Goal: Task Accomplishment & Management: Use online tool/utility

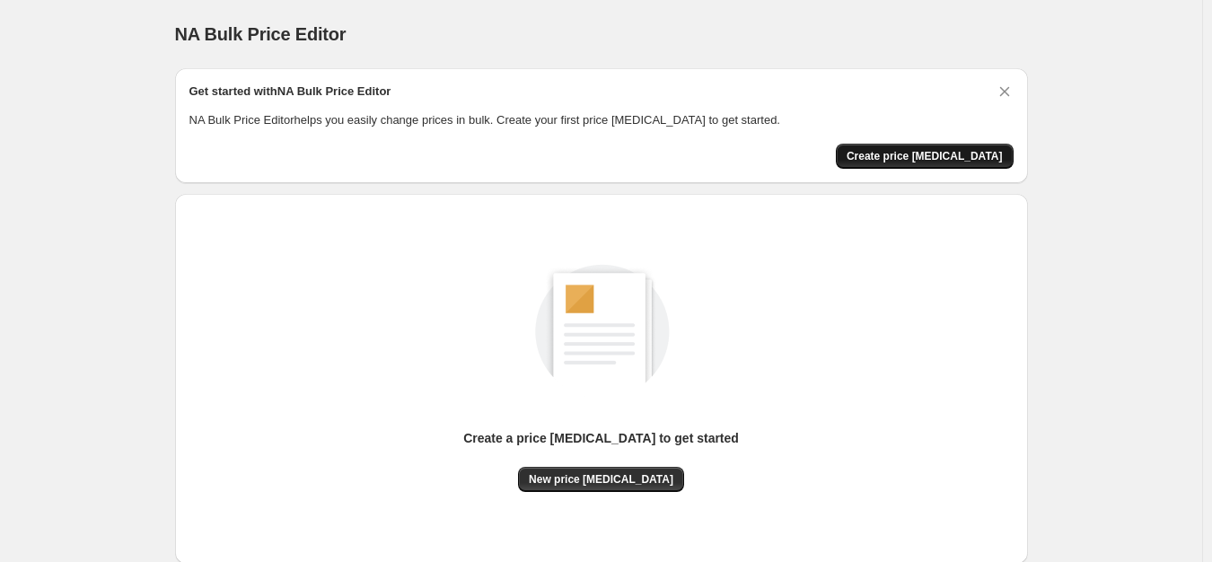
click at [923, 152] on span "Create price [MEDICAL_DATA]" at bounding box center [925, 156] width 156 height 14
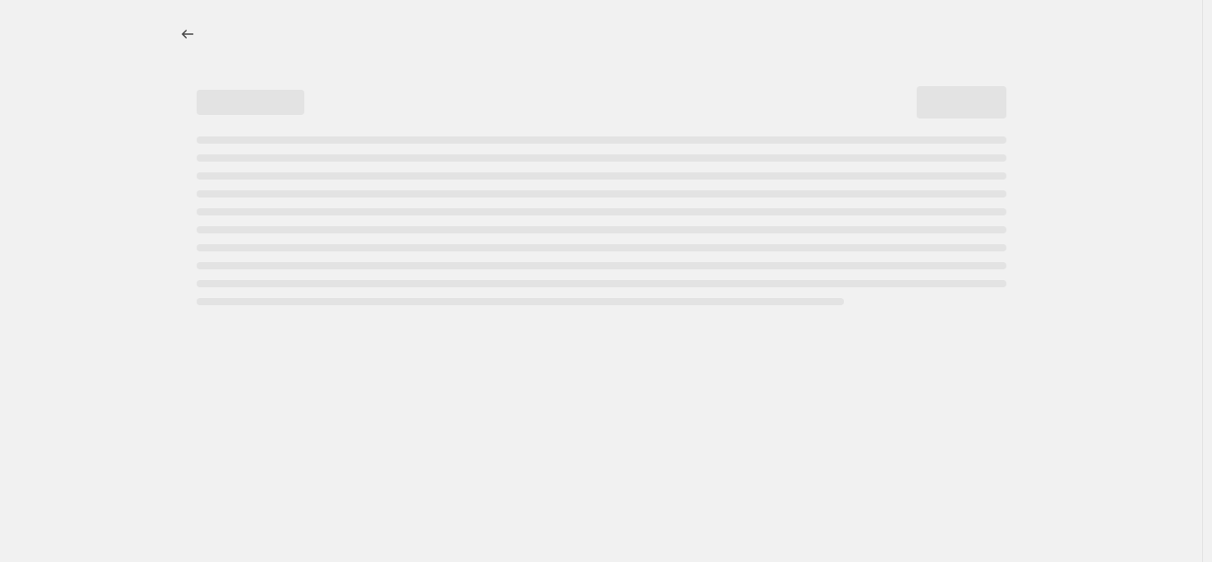
select select "percentage"
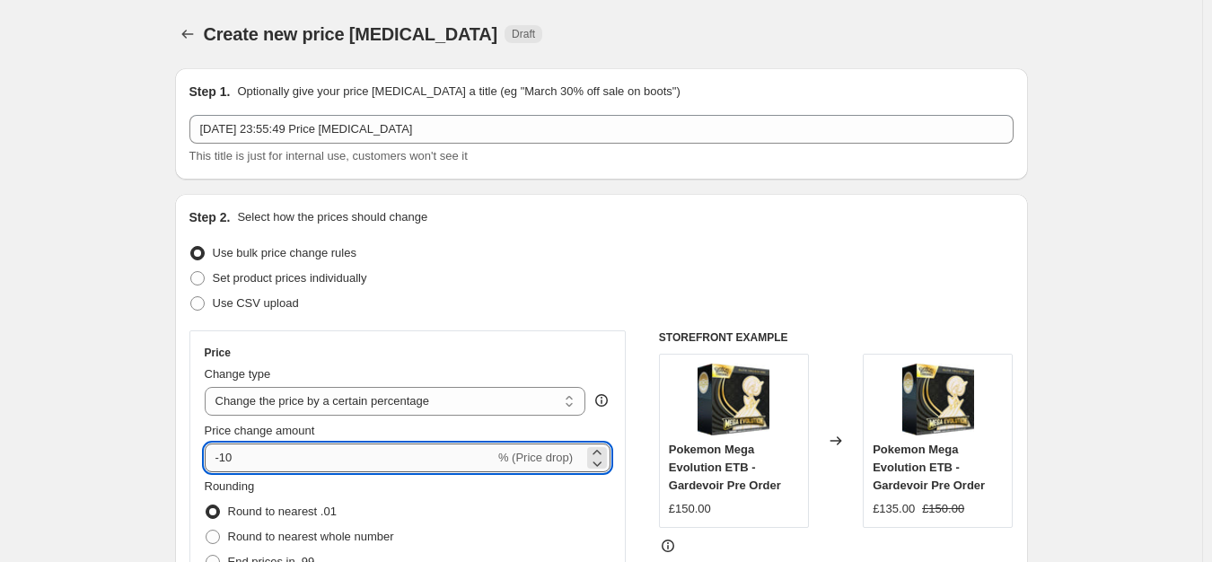
drag, startPoint x: 240, startPoint y: 457, endPoint x: 227, endPoint y: 456, distance: 12.6
click at [227, 456] on input "-10" at bounding box center [350, 458] width 290 height 29
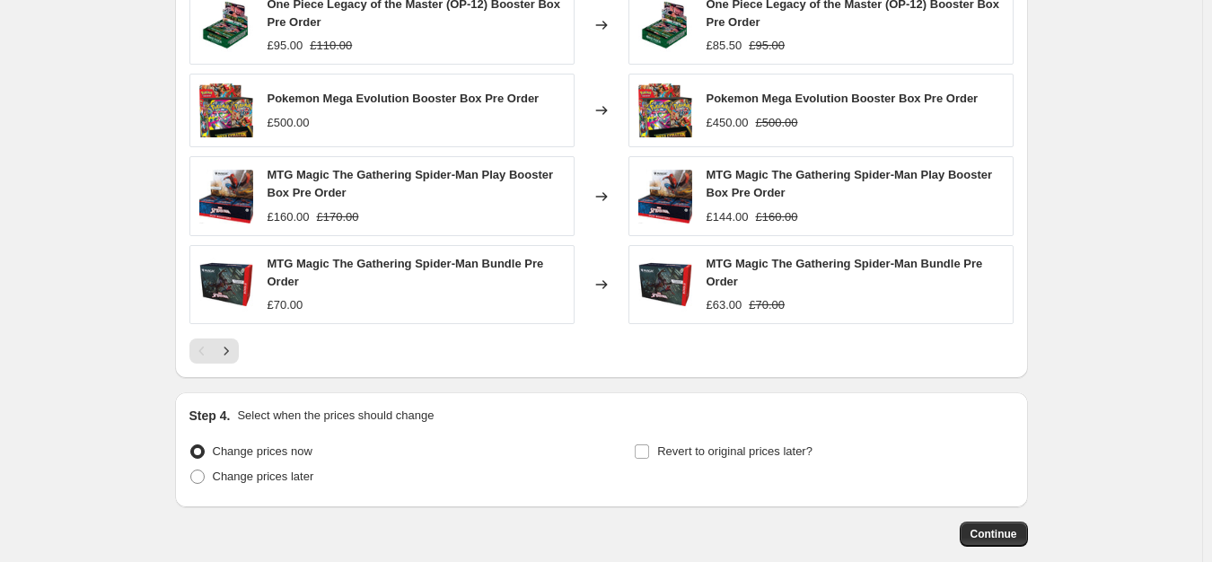
scroll to position [1251, 0]
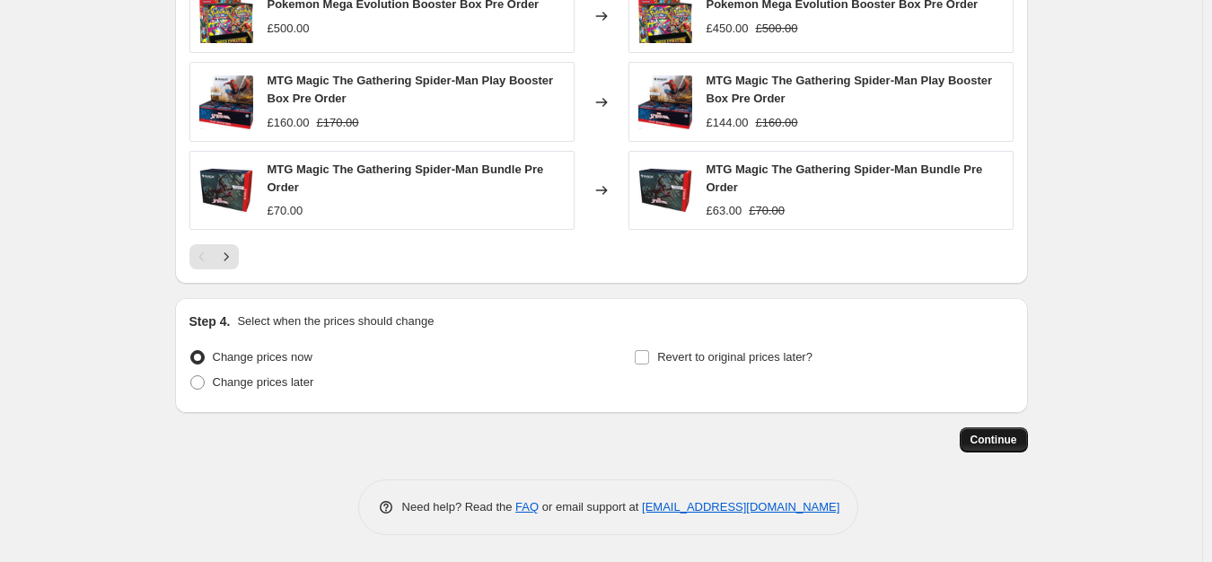
type input "-50"
click at [1000, 434] on span "Continue" at bounding box center [994, 440] width 47 height 14
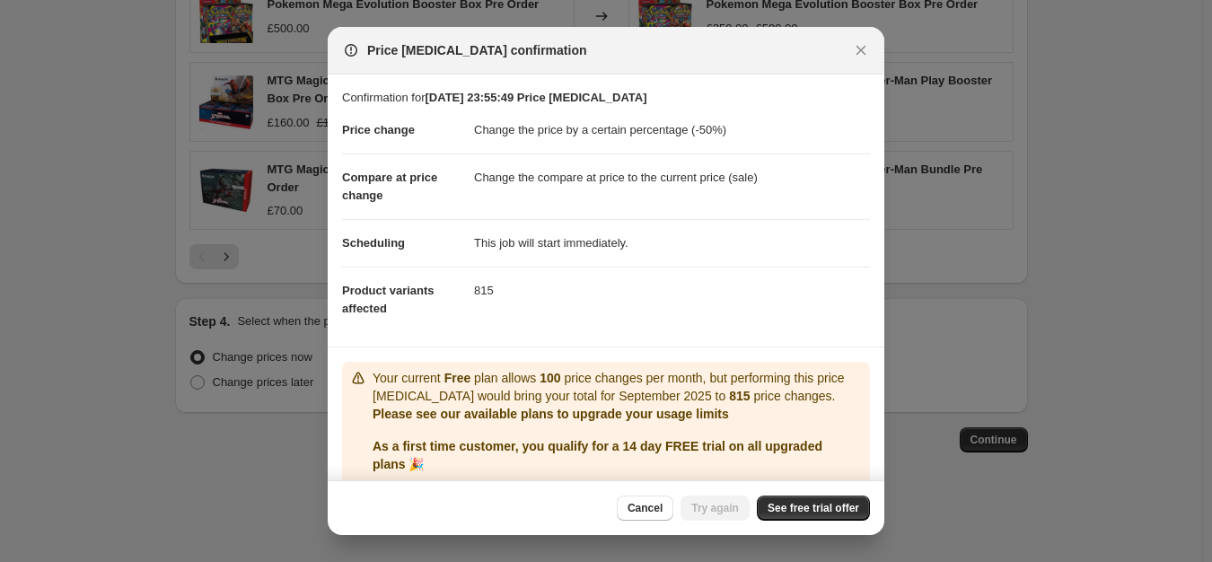
scroll to position [65, 0]
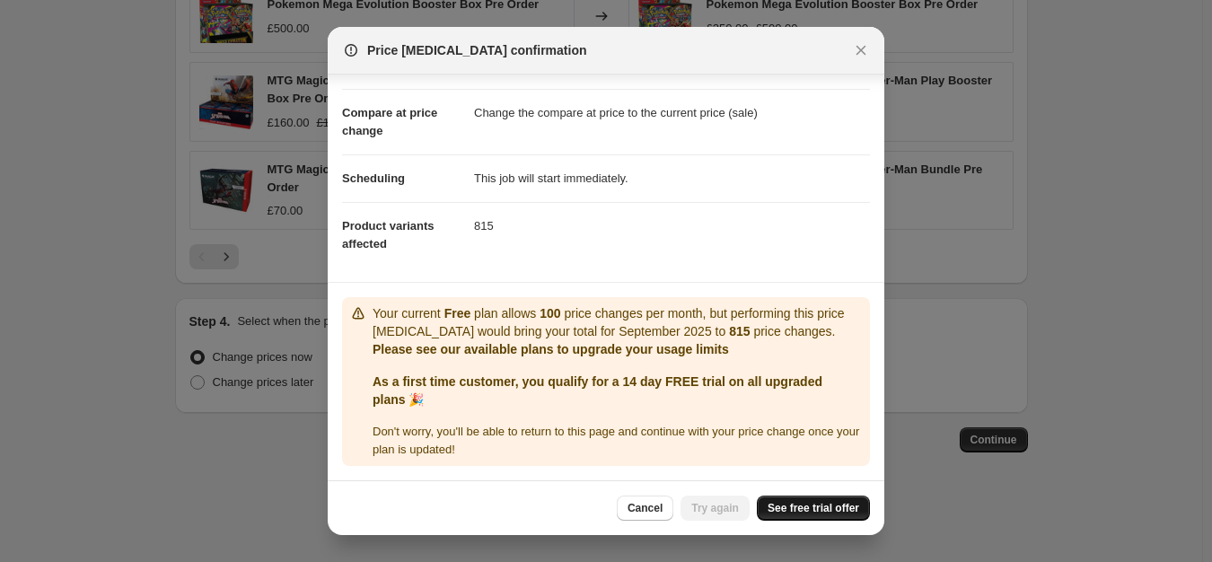
click at [825, 508] on span "See free trial offer" at bounding box center [814, 508] width 92 height 14
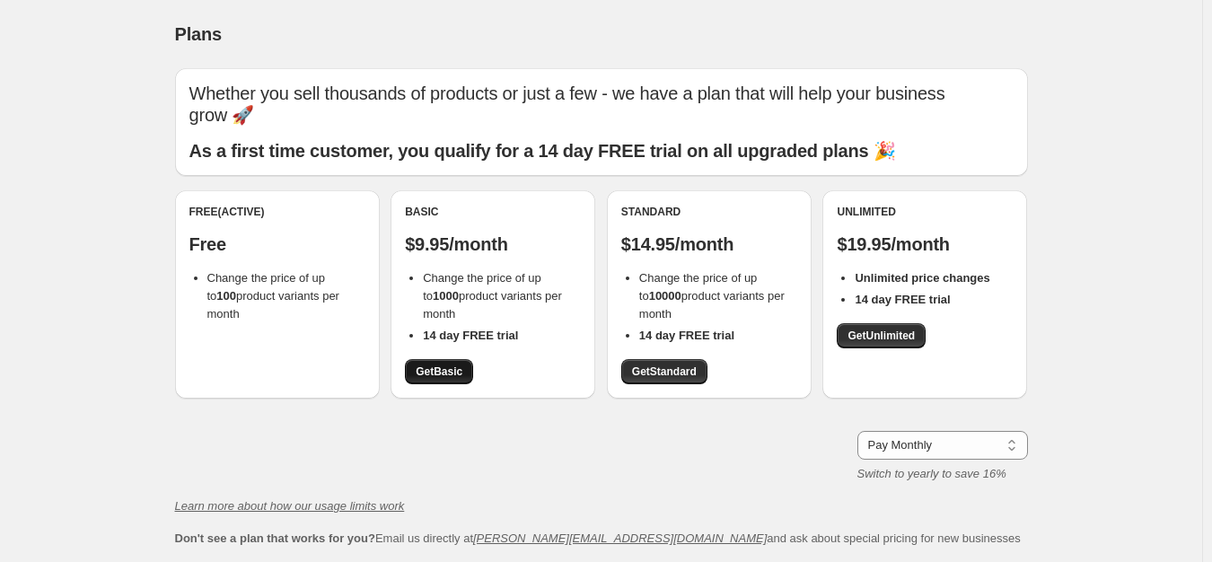
click at [436, 374] on span "Get Basic" at bounding box center [439, 372] width 47 height 14
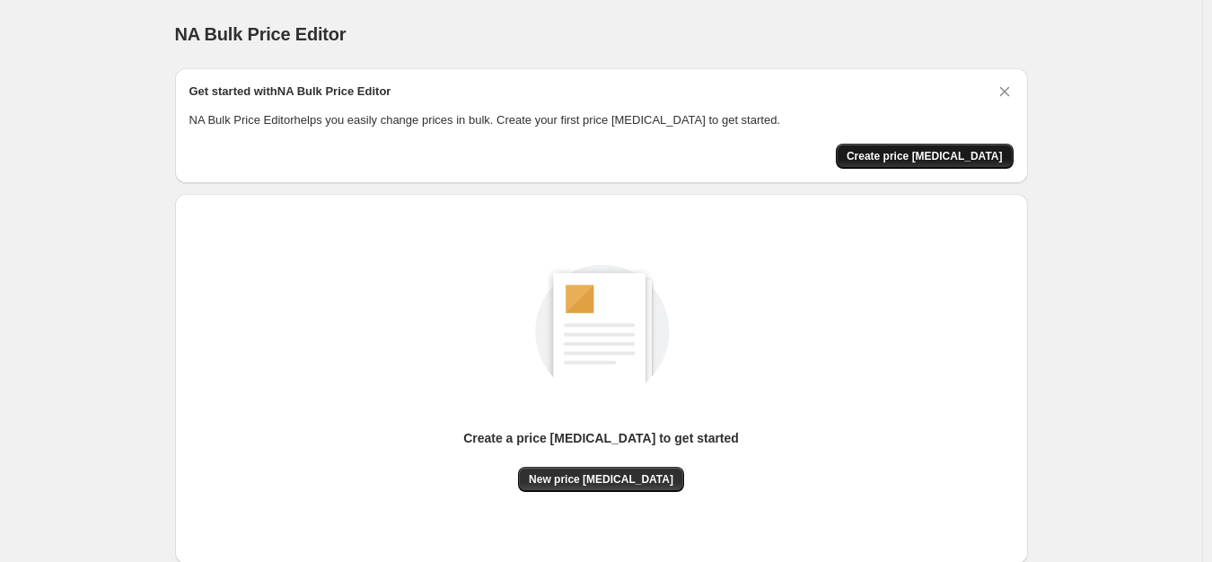
click at [943, 154] on span "Create price [MEDICAL_DATA]" at bounding box center [925, 156] width 156 height 14
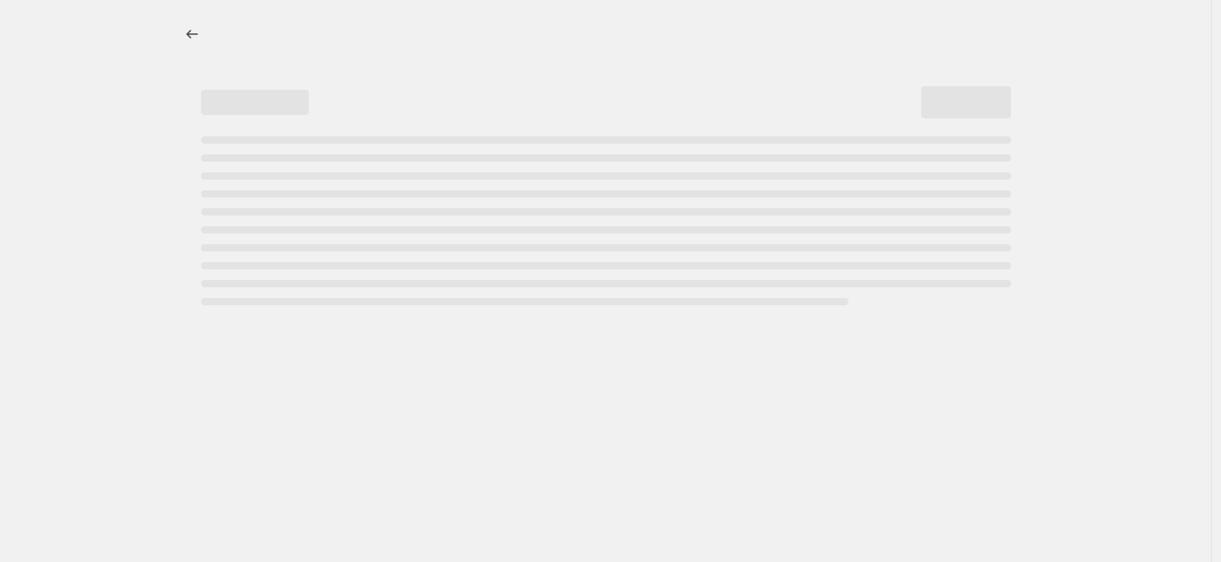
select select "percentage"
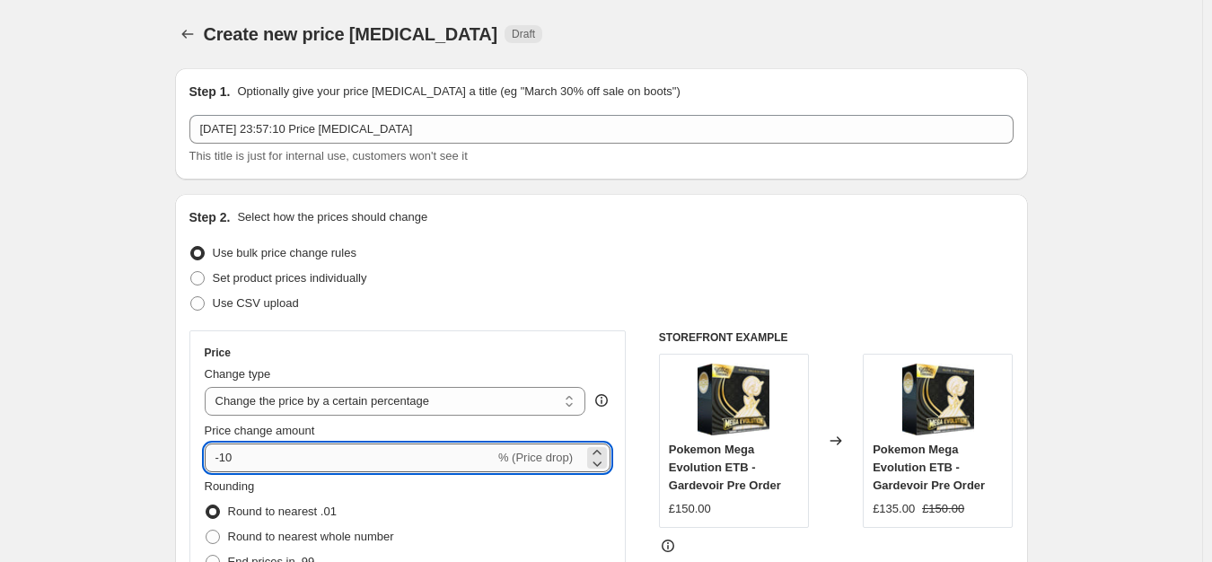
drag, startPoint x: 250, startPoint y: 461, endPoint x: 225, endPoint y: 459, distance: 24.3
click at [225, 459] on input "-10" at bounding box center [350, 458] width 290 height 29
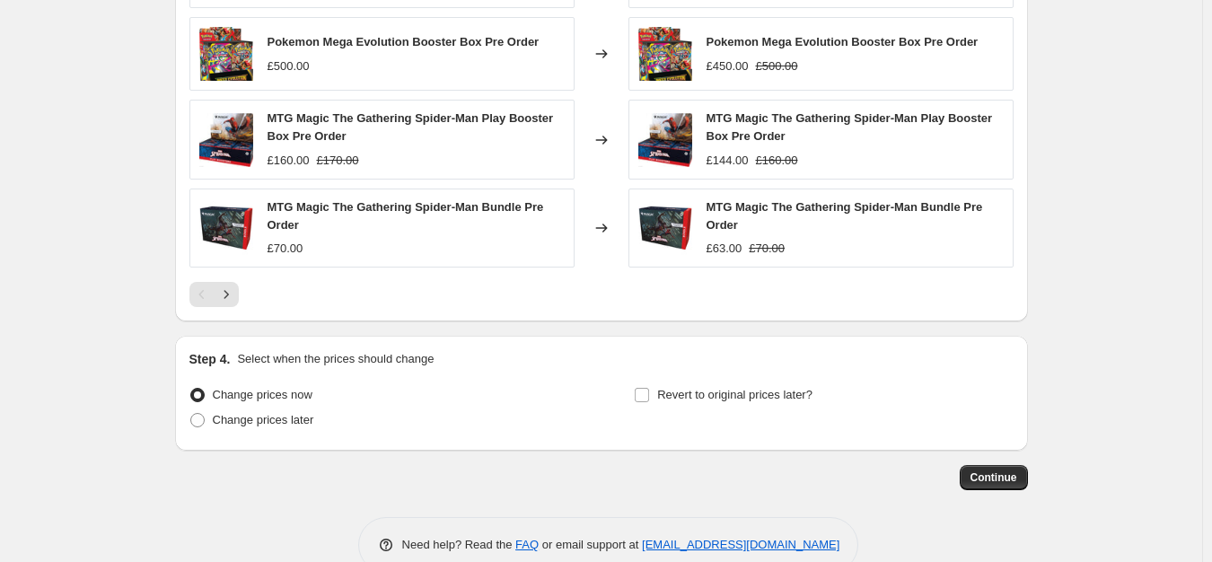
scroll to position [1251, 0]
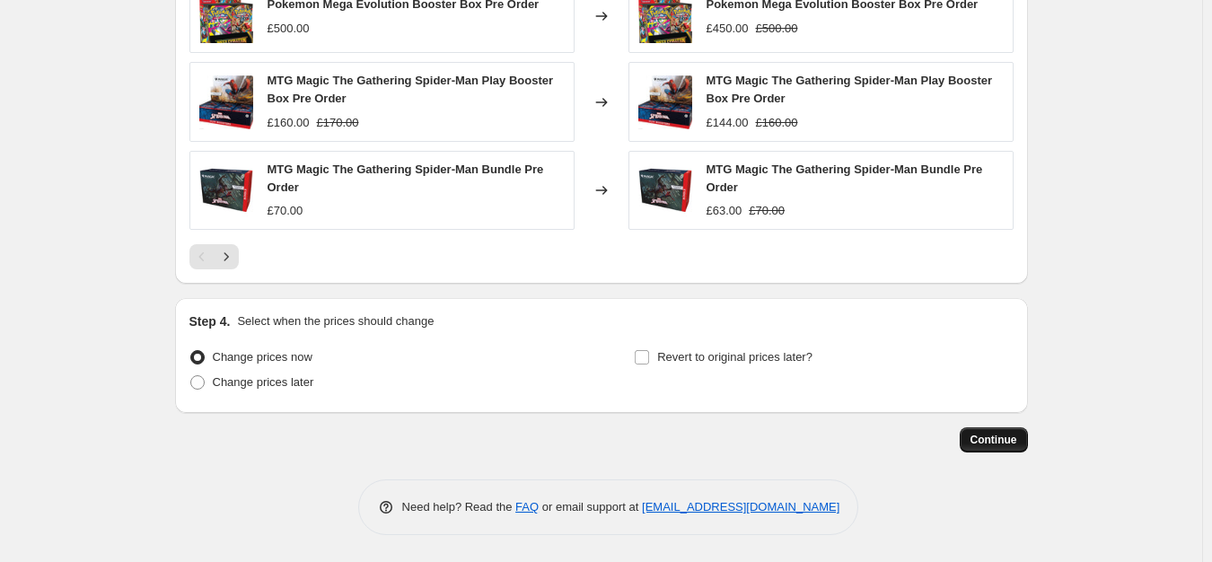
type input "-50"
click at [1013, 438] on span "Continue" at bounding box center [994, 440] width 47 height 14
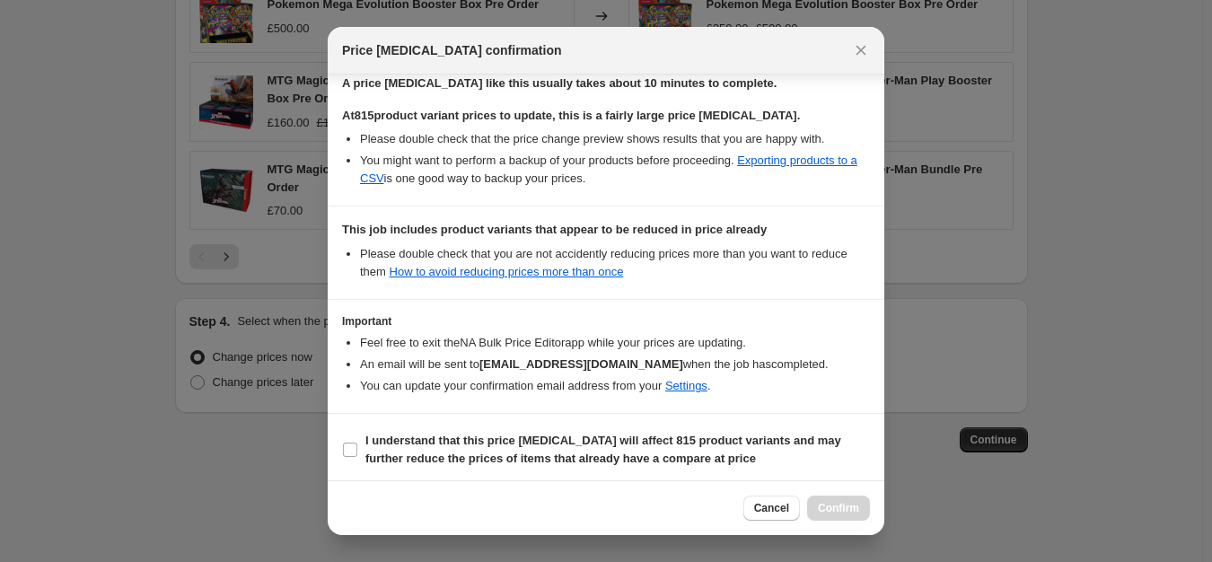
scroll to position [293, 0]
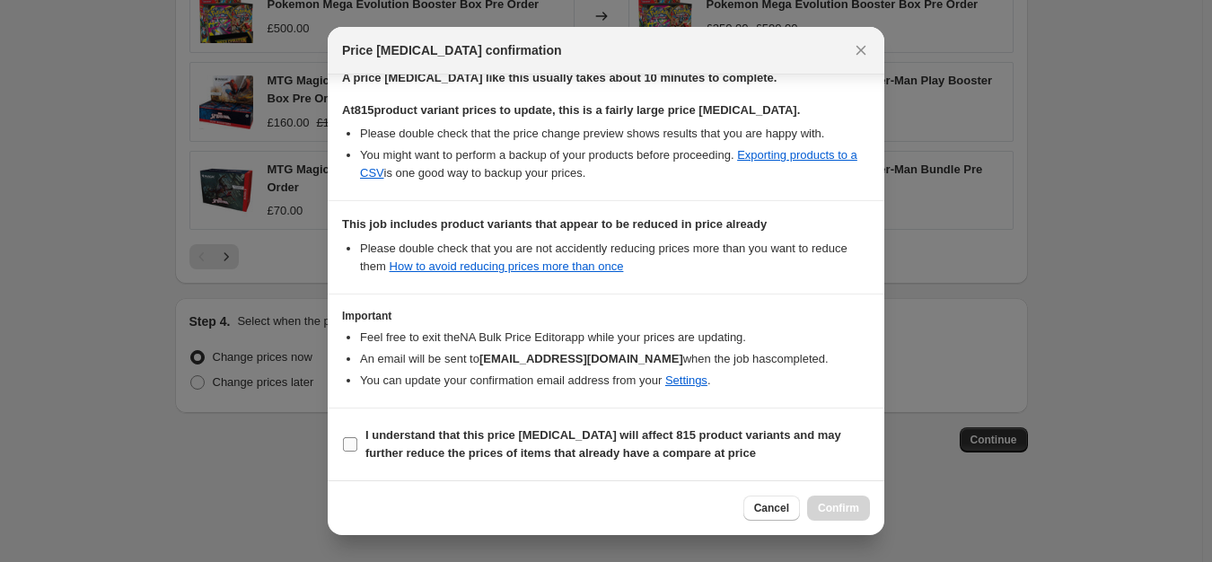
click at [347, 446] on input "I understand that this price [MEDICAL_DATA] will affect 815 product variants an…" at bounding box center [350, 444] width 14 height 14
checkbox input "true"
click at [876, 506] on div "Cancel Confirm" at bounding box center [606, 507] width 557 height 55
click at [850, 507] on span "Confirm" at bounding box center [838, 508] width 41 height 14
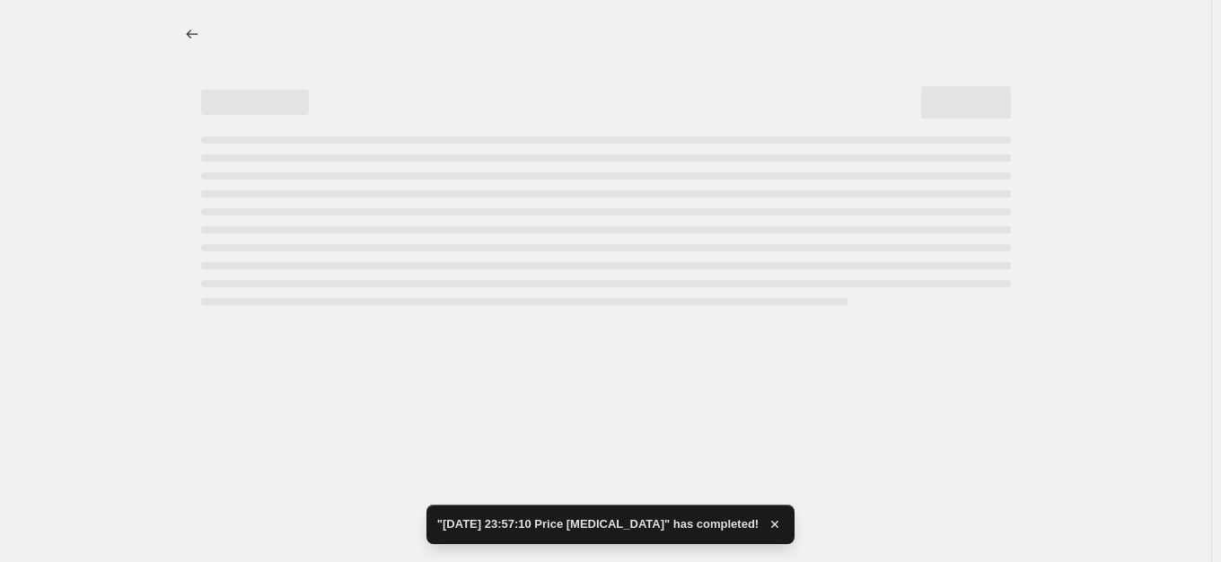
select select "percentage"
